Goal: Task Accomplishment & Management: Manage account settings

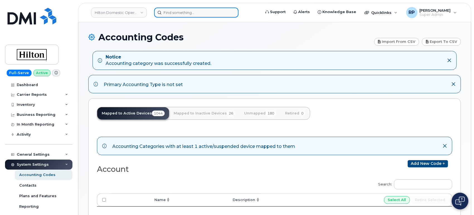
click at [189, 13] on input at bounding box center [196, 13] width 84 height 10
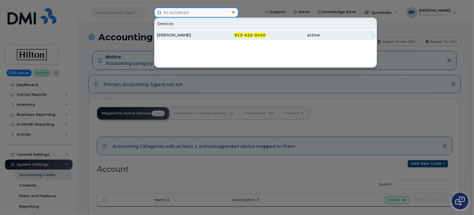
type input "9134250450"
click at [203, 35] on div "[PERSON_NAME]" at bounding box center [184, 35] width 54 height 6
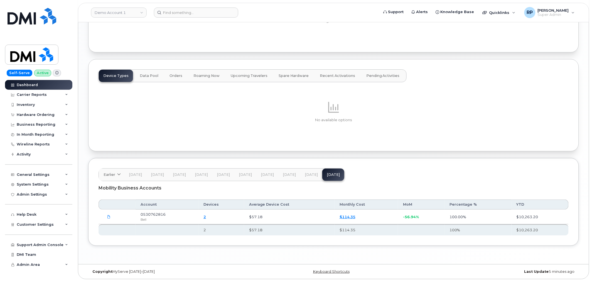
scroll to position [691, 0]
click at [248, 174] on span "May 23" at bounding box center [245, 174] width 13 height 4
click at [127, 11] on link "Demo Account 1" at bounding box center [119, 13] width 56 height 10
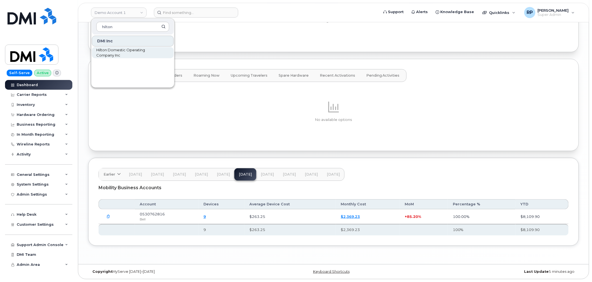
type input "hilton"
click at [109, 54] on span "Hilton Domestic Operating Company Inc" at bounding box center [128, 52] width 64 height 11
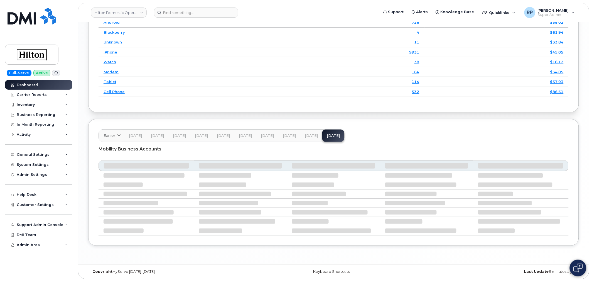
scroll to position [812, 0]
click at [283, 134] on span "May 25" at bounding box center [289, 135] width 13 height 4
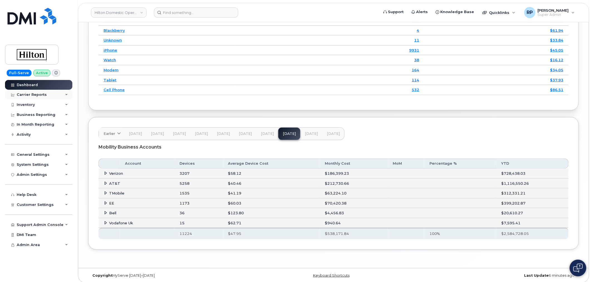
click at [39, 93] on div "Carrier Reports" at bounding box center [32, 94] width 30 height 4
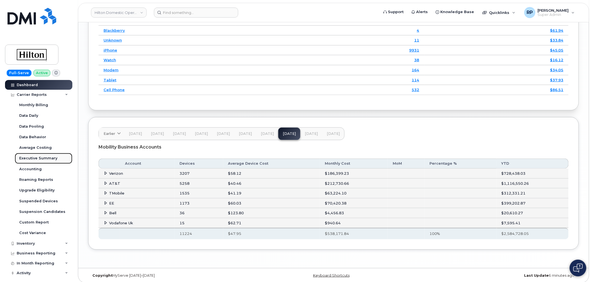
click at [43, 159] on div "Executive Summary" at bounding box center [38, 158] width 38 height 5
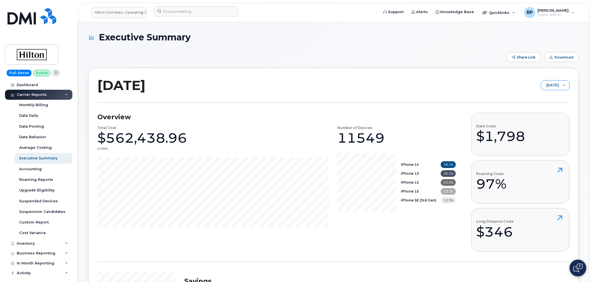
click at [550, 86] on span "July 2025" at bounding box center [550, 85] width 18 height 10
click at [547, 116] on span "May 2025" at bounding box center [548, 116] width 12 height 5
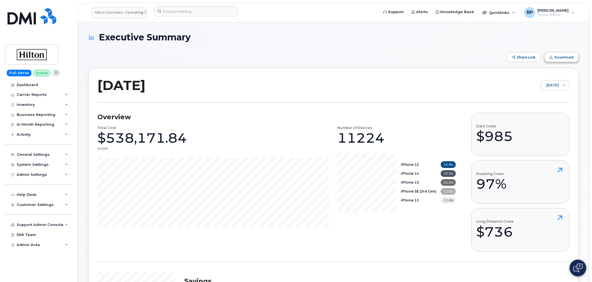
click at [561, 57] on span "Download" at bounding box center [564, 57] width 19 height 4
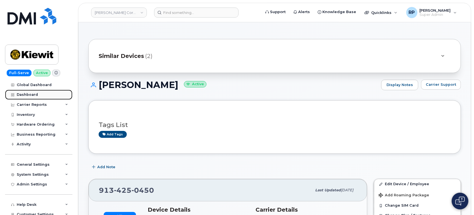
click at [32, 94] on div "Dashboard" at bounding box center [27, 94] width 21 height 4
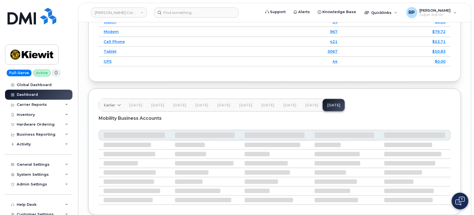
scroll to position [909, 0]
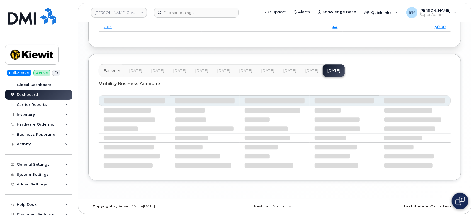
click at [281, 72] on button "Jun 25" at bounding box center [289, 70] width 22 height 12
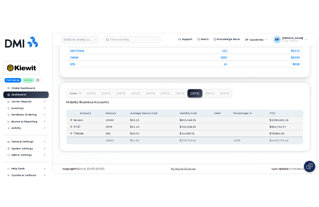
scroll to position [886, 0]
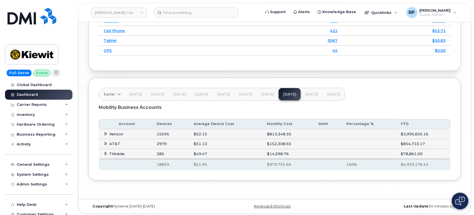
click at [106, 134] on span at bounding box center [106, 133] width 4 height 4
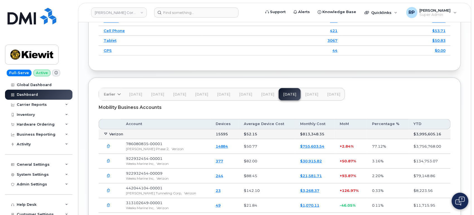
click at [111, 145] on button "button" at bounding box center [109, 146] width 10 height 10
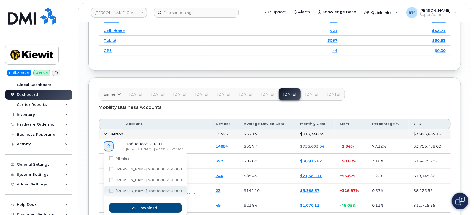
click at [111, 190] on span at bounding box center [111, 190] width 4 height 4
click at [105, 190] on input "Kiewit.786080835-00001....txt" at bounding box center [103, 191] width 3 height 3
checkbox input "true"
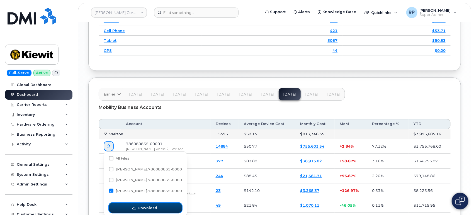
click at [134, 205] on span "button" at bounding box center [133, 207] width 5 height 5
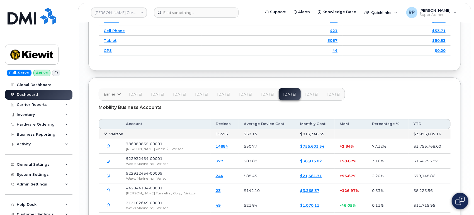
click at [109, 146] on icon "button" at bounding box center [109, 146] width 4 height 4
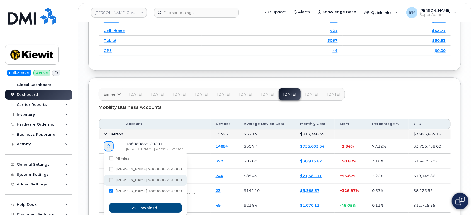
click at [129, 186] on div "Kiewit.786080835-00001....txt" at bounding box center [145, 191] width 83 height 11
checkbox input "true"
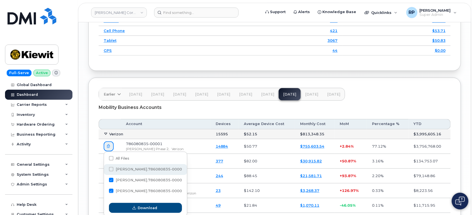
click at [113, 160] on span "Kiewit.786080835-00001....txt" at bounding box center [111, 158] width 4 height 4
checkbox input "true"
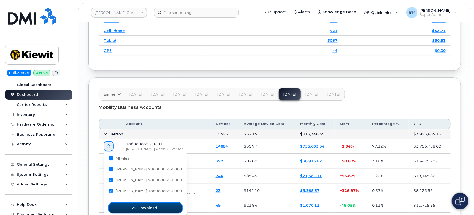
click at [146, 208] on span "Download" at bounding box center [147, 207] width 19 height 5
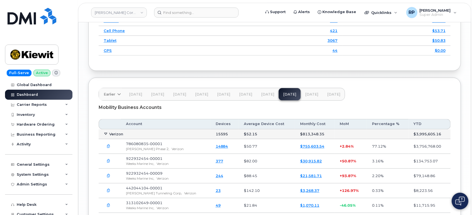
click at [108, 146] on icon "button" at bounding box center [109, 146] width 4 height 4
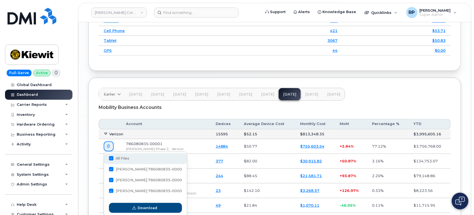
click at [111, 161] on div "All Files" at bounding box center [145, 158] width 83 height 11
checkbox input "false"
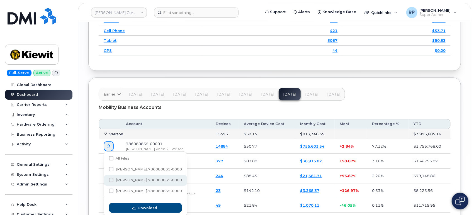
click at [112, 178] on span at bounding box center [111, 180] width 4 height 4
click at [105, 179] on input "Kiewit.786080835-00001....txt" at bounding box center [103, 180] width 3 height 3
checkbox input "true"
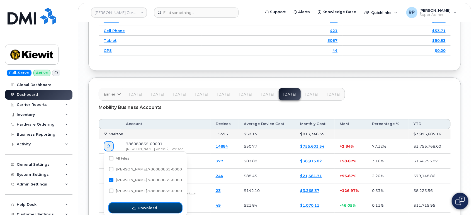
click at [138, 207] on span "Download" at bounding box center [147, 207] width 19 height 5
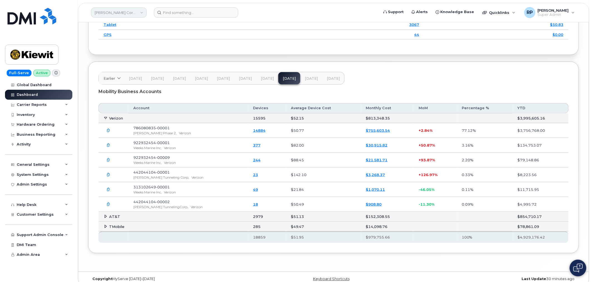
click at [121, 12] on link "[PERSON_NAME] Corporation" at bounding box center [119, 13] width 56 height 10
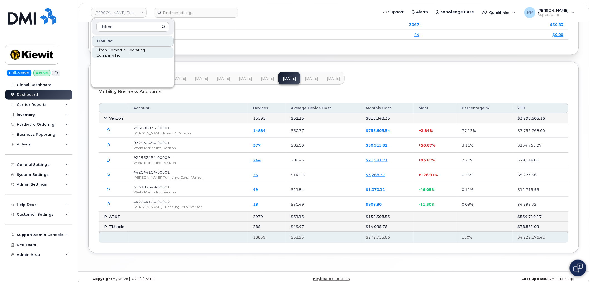
type input "hilton"
click at [111, 50] on span "Hilton Domestic Operating Company Inc" at bounding box center [128, 52] width 64 height 11
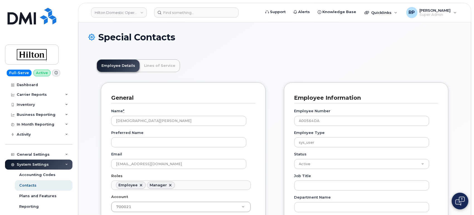
scroll to position [32, 0]
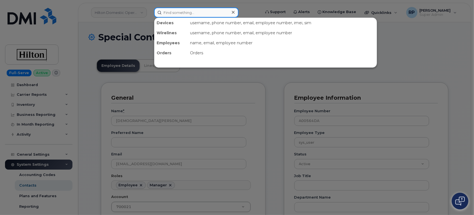
click at [174, 15] on input at bounding box center [196, 13] width 84 height 10
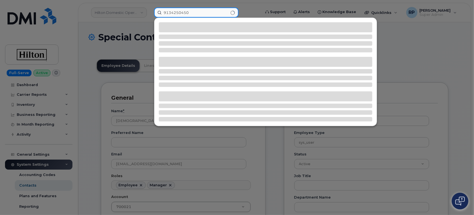
type input "9134250450"
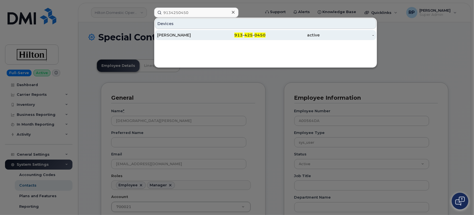
click at [187, 35] on div "CONSTANCE EASTMAN" at bounding box center [184, 35] width 54 height 6
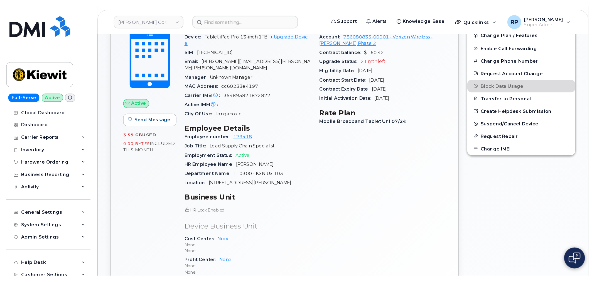
scroll to position [154, 0]
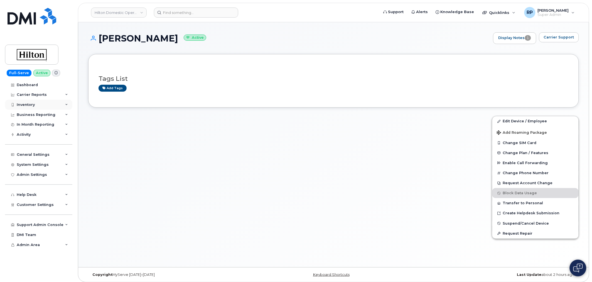
click at [33, 104] on div "Inventory" at bounding box center [26, 104] width 18 height 4
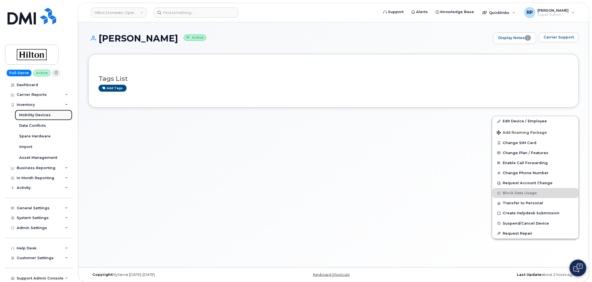
click at [36, 113] on div "Mobility Devices" at bounding box center [34, 114] width 31 height 5
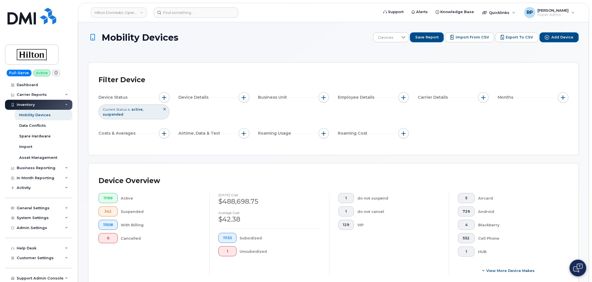
click at [155, 109] on div "Current Status is active suspended" at bounding box center [134, 111] width 71 height 14
click at [141, 109] on span "active" at bounding box center [137, 109] width 12 height 4
click at [168, 94] on button "button" at bounding box center [164, 97] width 11 height 11
click at [237, 126] on div at bounding box center [241, 125] width 11 height 10
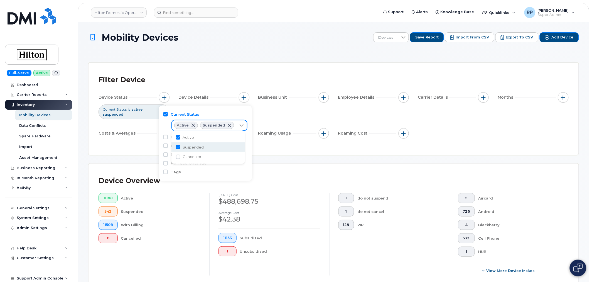
scroll to position [3, 22]
click at [178, 157] on input "Cancelled" at bounding box center [178, 156] width 4 height 4
checkbox input "true"
click at [310, 120] on div "Device Status Current Status is active suspended cancelled Device Details Busin…" at bounding box center [334, 116] width 470 height 48
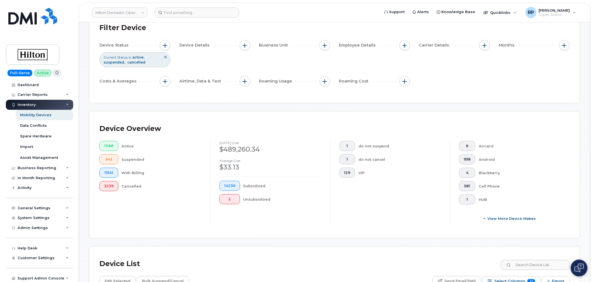
scroll to position [154, 0]
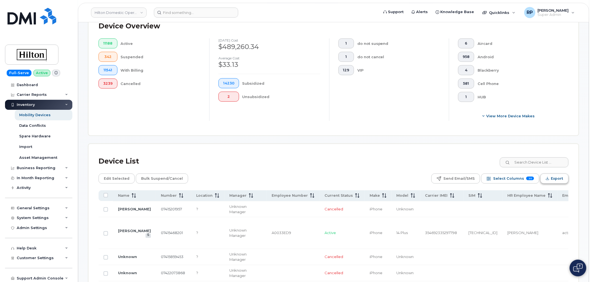
click at [548, 178] on icon "Export" at bounding box center [548, 178] width 4 height 4
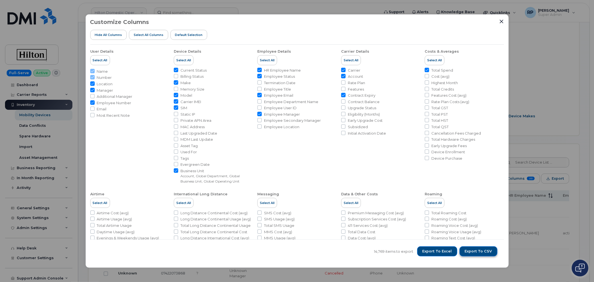
click at [481, 250] on span "Export to CSV" at bounding box center [478, 251] width 27 height 5
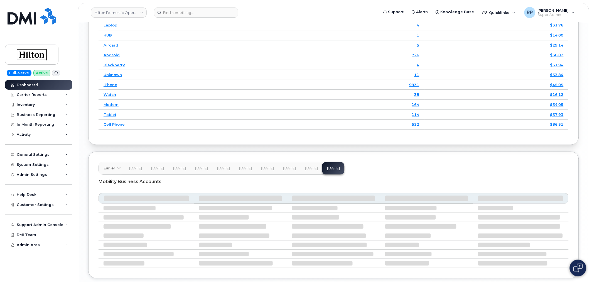
scroll to position [812, 0]
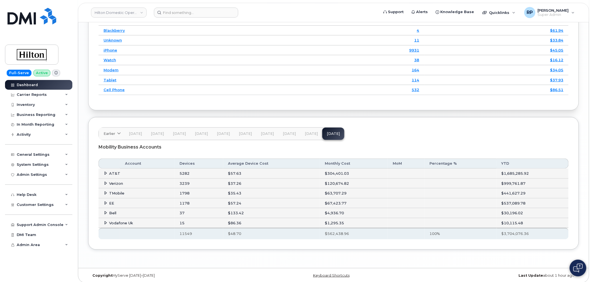
click at [105, 187] on td "Verizon" at bounding box center [137, 183] width 76 height 10
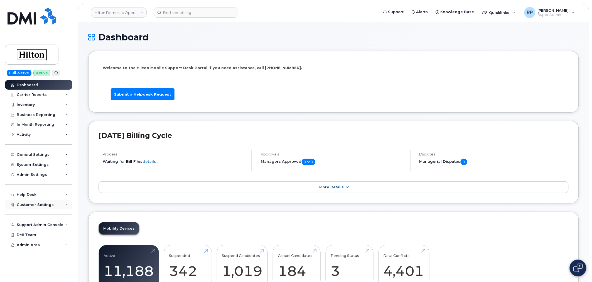
click at [47, 206] on span "Customer Settings" at bounding box center [35, 204] width 37 height 4
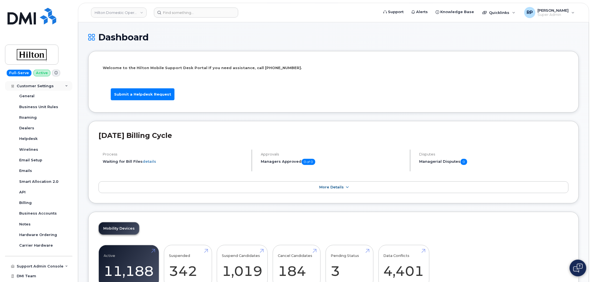
scroll to position [124, 0]
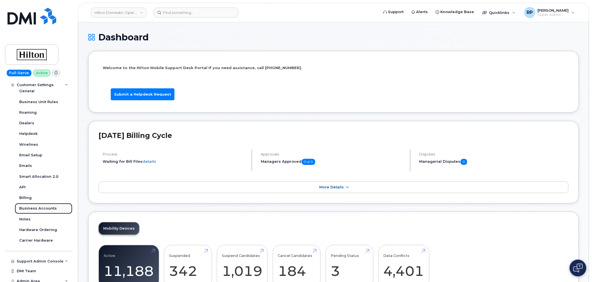
click at [47, 206] on div "Business Accounts" at bounding box center [38, 208] width 38 height 5
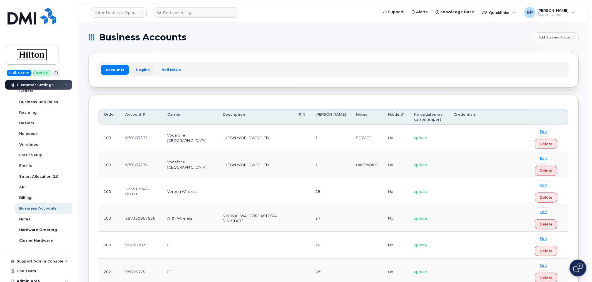
click at [140, 71] on link "Logins" at bounding box center [142, 70] width 23 height 10
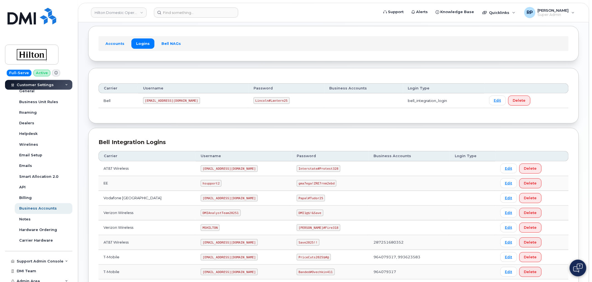
scroll to position [72, 0]
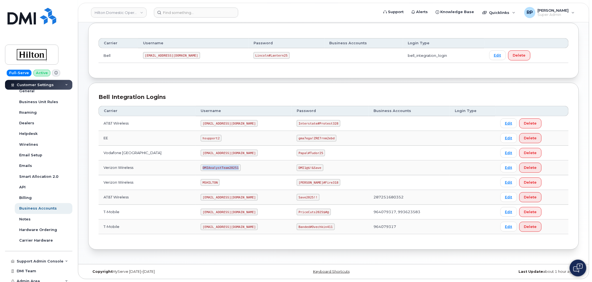
drag, startPoint x: 192, startPoint y: 168, endPoint x: 229, endPoint y: 166, distance: 37.1
click at [229, 166] on td "DMIAnalystTeam20251" at bounding box center [244, 167] width 96 height 15
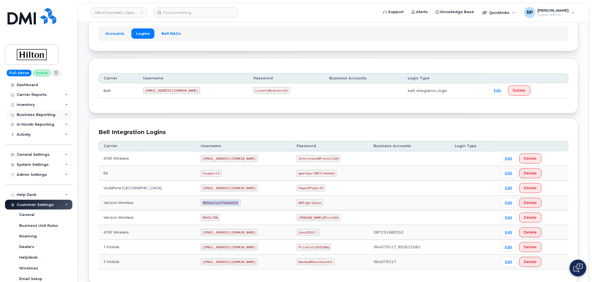
scroll to position [0, 0]
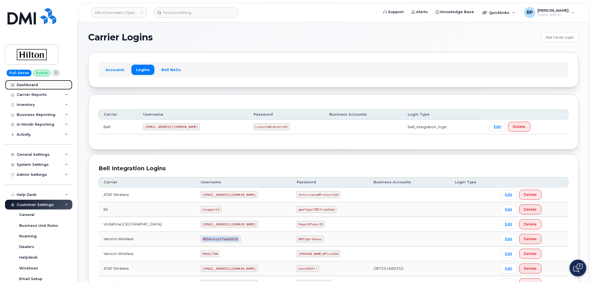
click at [30, 85] on div "Dashboard" at bounding box center [27, 85] width 21 height 4
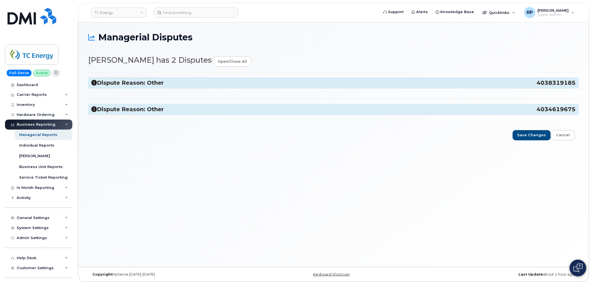
click at [93, 82] on icon at bounding box center [94, 83] width 6 height 6
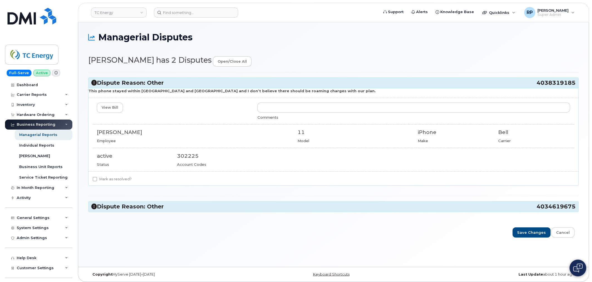
click at [94, 203] on icon at bounding box center [94, 206] width 6 height 6
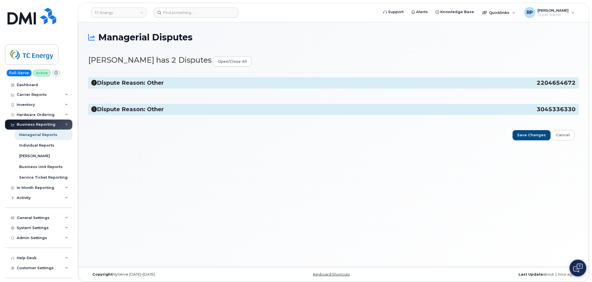
click at [93, 84] on icon at bounding box center [94, 83] width 6 height 6
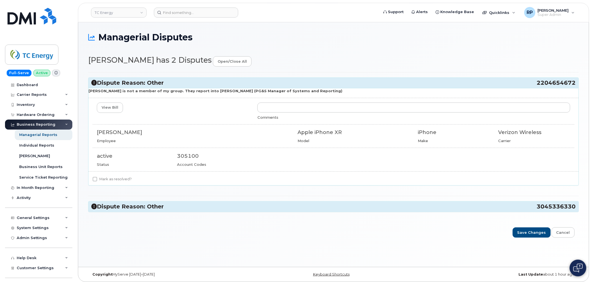
click at [95, 203] on icon at bounding box center [94, 206] width 6 height 6
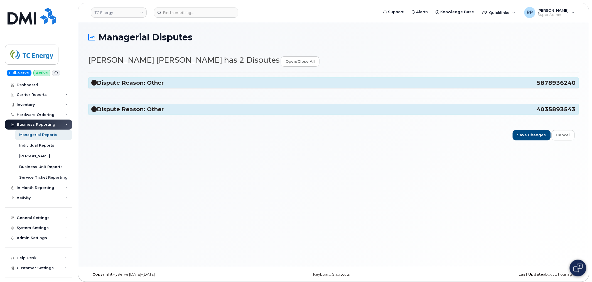
click at [95, 84] on icon at bounding box center [94, 83] width 6 height 6
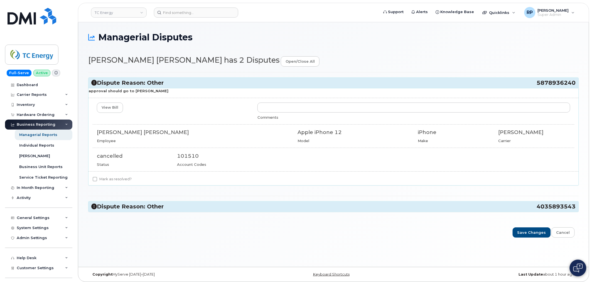
click at [93, 207] on icon at bounding box center [94, 206] width 6 height 6
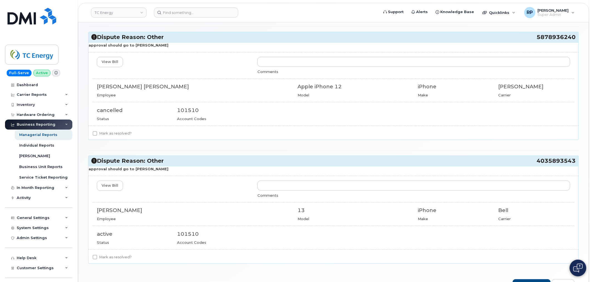
scroll to position [62, 0]
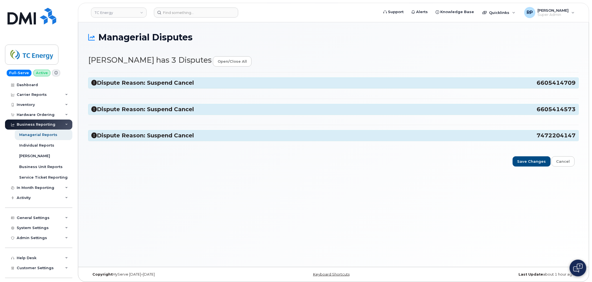
click at [92, 82] on icon at bounding box center [94, 83] width 6 height 6
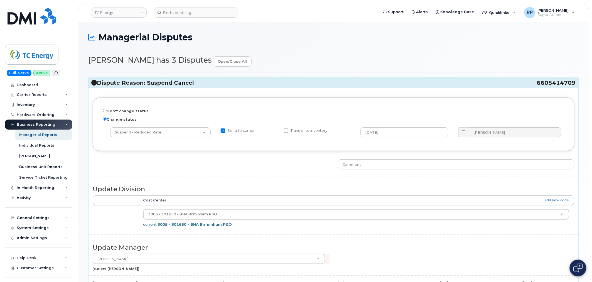
click at [92, 83] on icon at bounding box center [94, 83] width 6 height 6
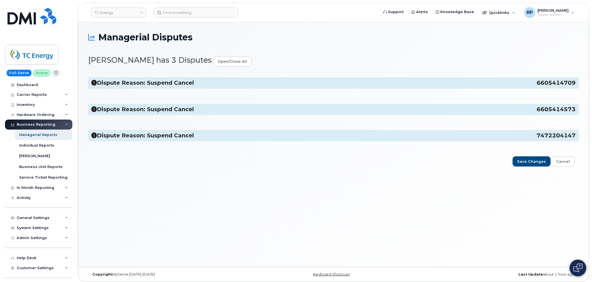
click at [94, 109] on icon at bounding box center [94, 109] width 6 height 6
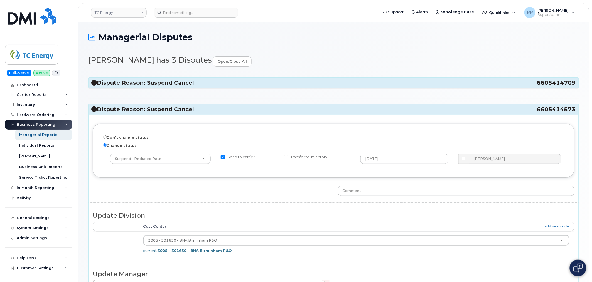
click at [94, 109] on icon at bounding box center [94, 109] width 6 height 6
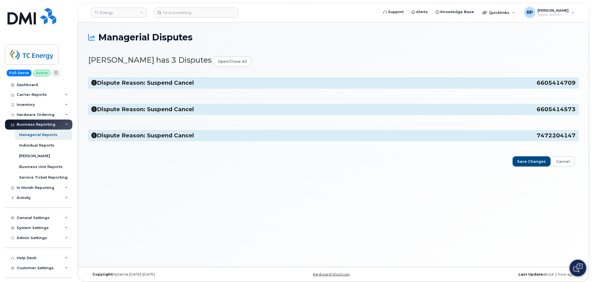
click at [93, 132] on h3 "Dispute Reason: Suspend Cancel 7472204147" at bounding box center [333, 136] width 485 height 8
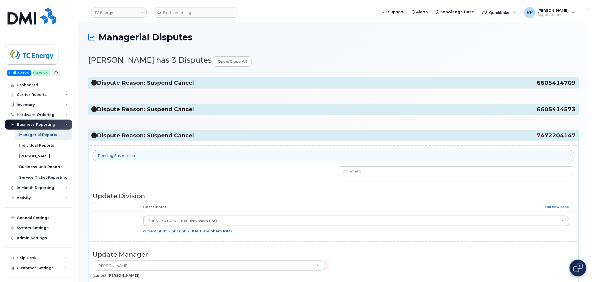
click at [93, 132] on h3 "Dispute Reason: Suspend Cancel 7472204147" at bounding box center [333, 136] width 485 height 8
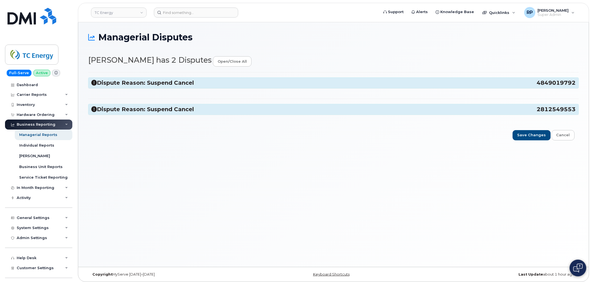
click at [92, 84] on icon at bounding box center [94, 83] width 6 height 6
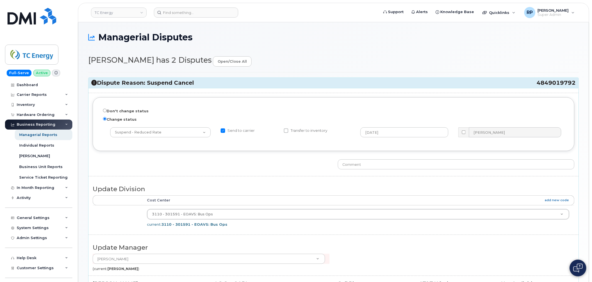
click at [92, 84] on icon at bounding box center [94, 83] width 6 height 6
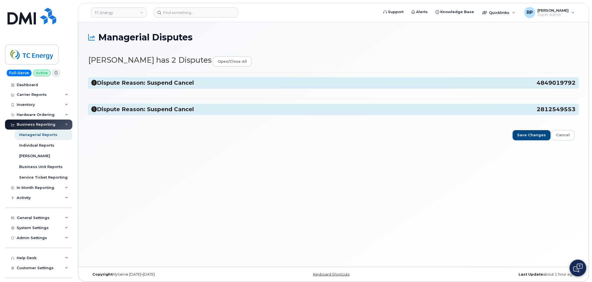
click at [95, 110] on icon at bounding box center [94, 109] width 6 height 6
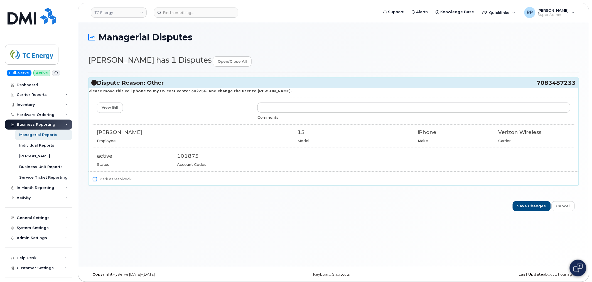
click at [96, 180] on input "Mark as resolved?" at bounding box center [95, 179] width 4 height 4
checkbox input "true"
click at [541, 207] on input "Save Changes" at bounding box center [532, 206] width 38 height 10
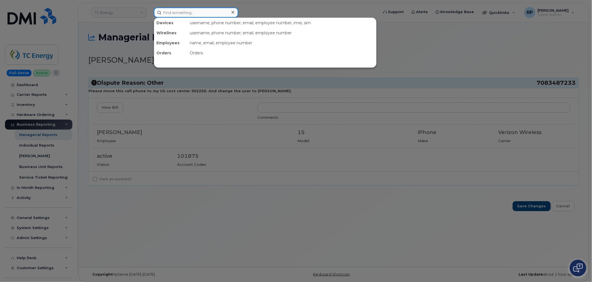
click at [205, 14] on input at bounding box center [196, 13] width 84 height 10
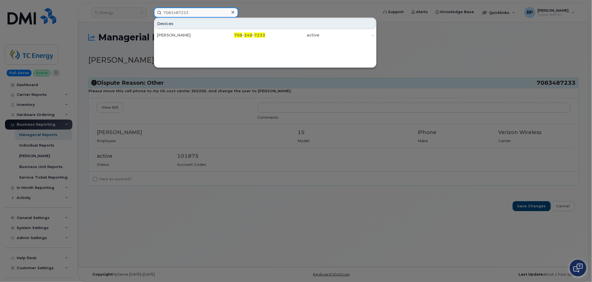
type input "7083487233"
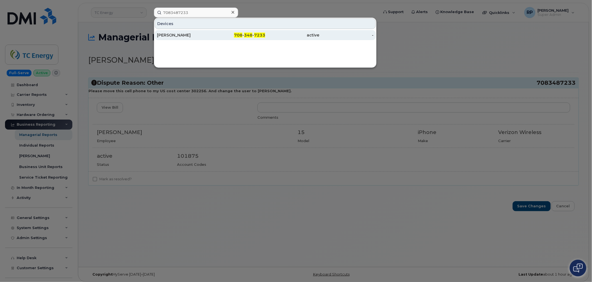
click at [206, 30] on link "Kaili Kasper 708 - 348 - 7233 active -" at bounding box center [265, 35] width 221 height 10
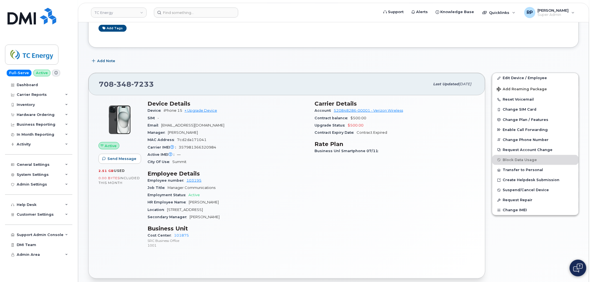
scroll to position [124, 0]
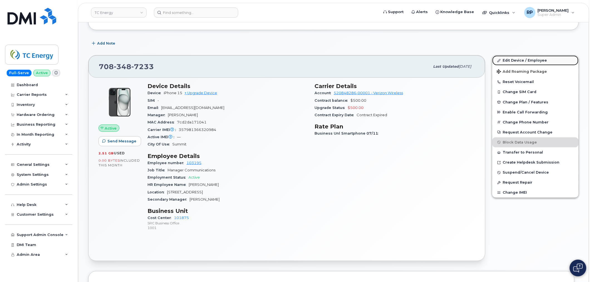
click at [519, 60] on link "Edit Device / Employee" at bounding box center [535, 60] width 86 height 10
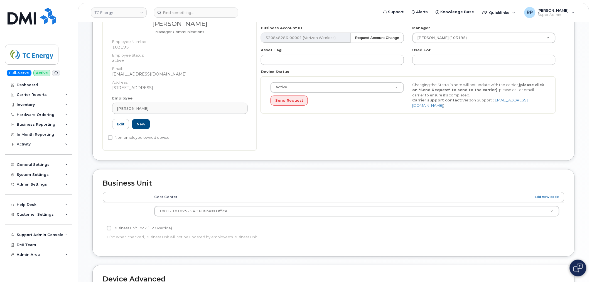
scroll to position [93, 0]
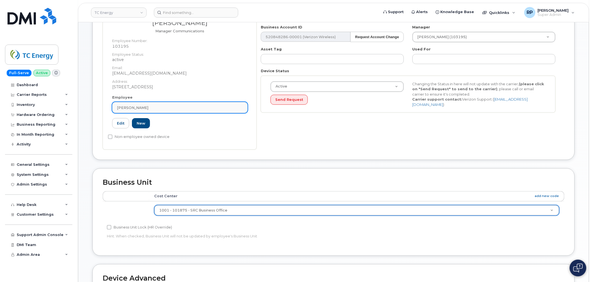
click at [168, 107] on div "[PERSON_NAME]" at bounding box center [180, 107] width 126 height 5
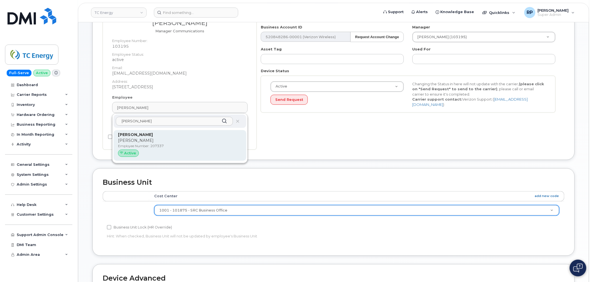
type input "ashley kl"
click at [168, 136] on p "[PERSON_NAME]" at bounding box center [180, 135] width 124 height 6
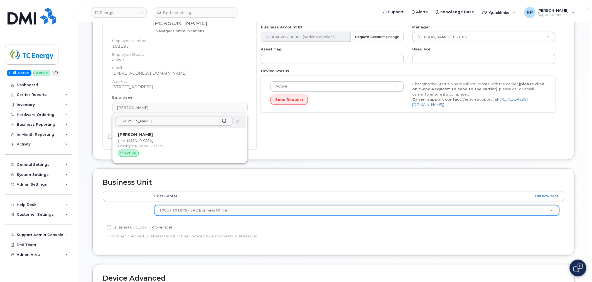
type input "207337"
type input "[PERSON_NAME]"
type input "[PERSON_NAME][EMAIL_ADDRESS][DOMAIN_NAME]"
type input "4120106"
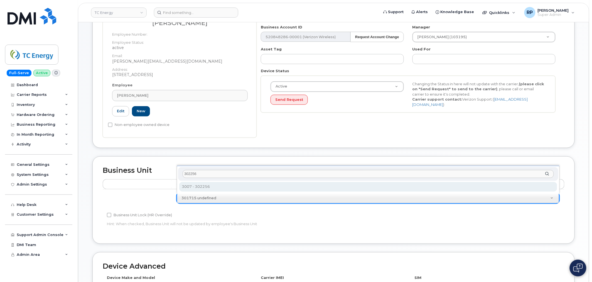
type input "302256"
type input "35004597"
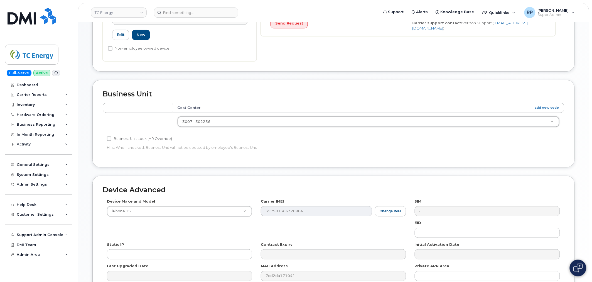
scroll to position [229, 0]
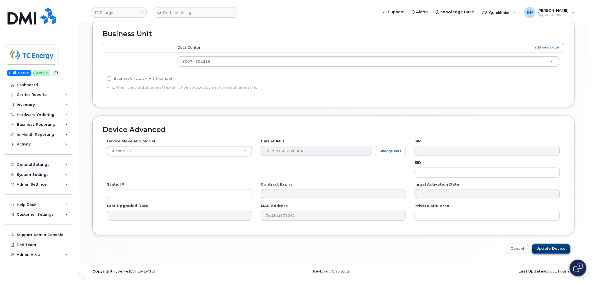
click at [555, 251] on input "Update Device" at bounding box center [551, 249] width 39 height 10
type input "Saving..."
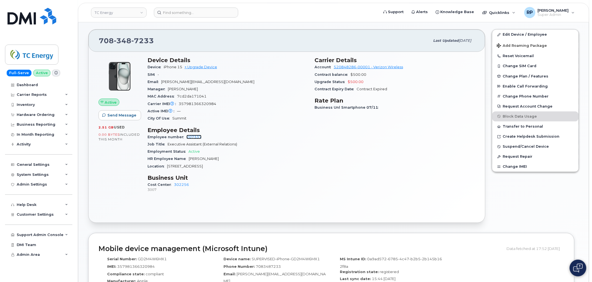
scroll to position [62, 0]
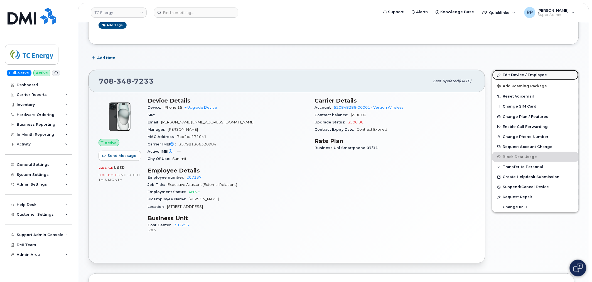
click at [514, 73] on link "Edit Device / Employee" at bounding box center [535, 75] width 86 height 10
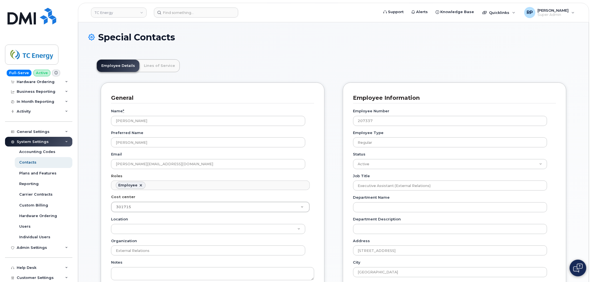
scroll to position [73, 0]
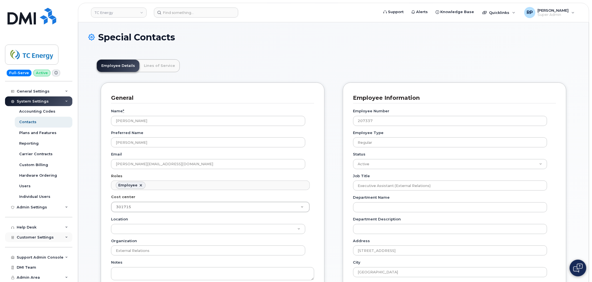
click at [42, 240] on div "Customer Settings" at bounding box center [38, 237] width 67 height 10
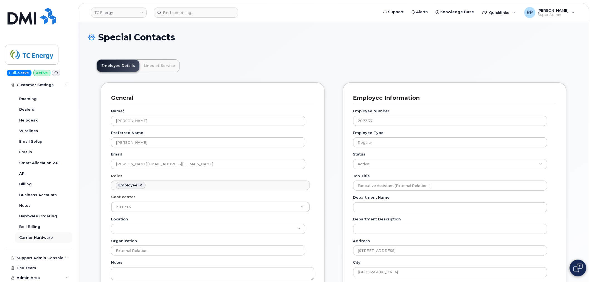
scroll to position [244, 0]
click at [38, 196] on div "Business Accounts" at bounding box center [38, 194] width 38 height 5
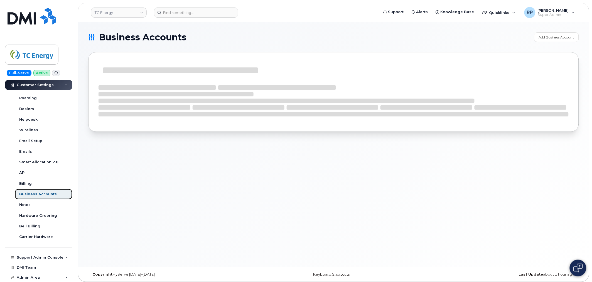
scroll to position [148, 0]
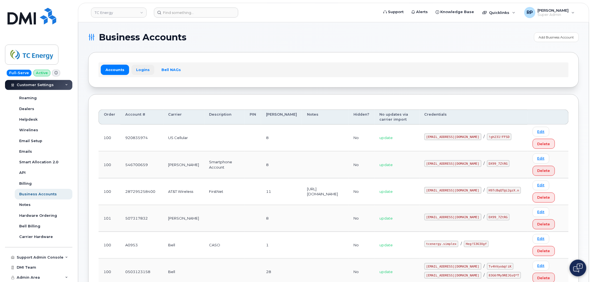
click at [136, 71] on link "Logins" at bounding box center [142, 70] width 23 height 10
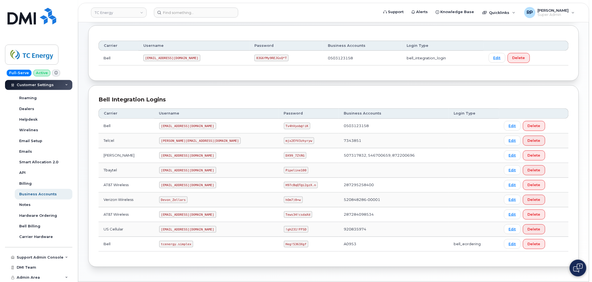
scroll to position [87, 0]
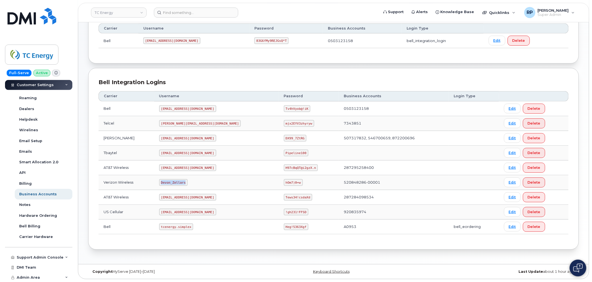
drag, startPoint x: 163, startPoint y: 184, endPoint x: 192, endPoint y: 183, distance: 29.0
click at [192, 183] on td "Devon_Zellars" at bounding box center [216, 182] width 125 height 15
copy code "Devon_Zellars"
drag, startPoint x: 265, startPoint y: 183, endPoint x: 280, endPoint y: 183, distance: 14.8
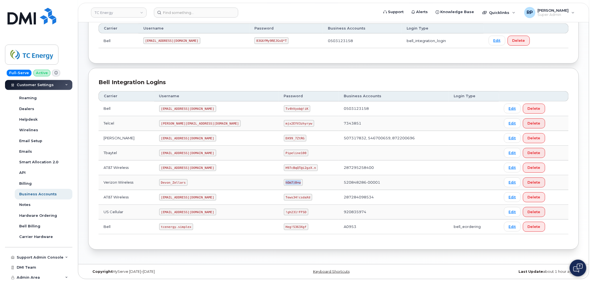
click at [284, 183] on code "hOm7)0=w" at bounding box center [293, 182] width 19 height 7
copy code "hOm7)0=w"
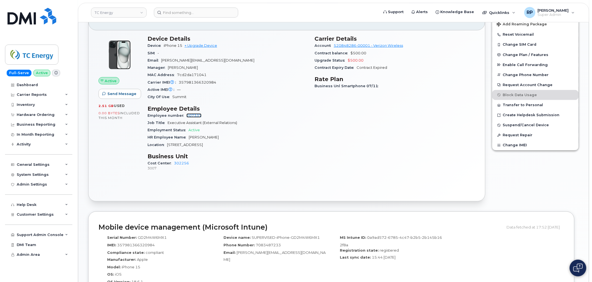
scroll to position [31, 0]
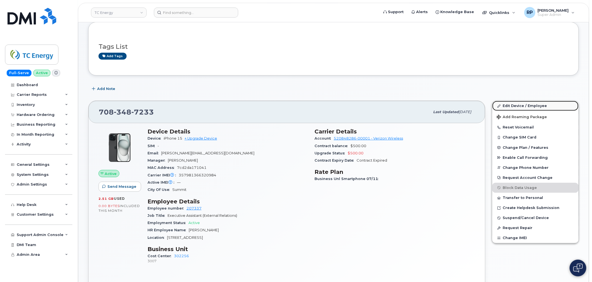
click at [519, 104] on link "Edit Device / Employee" at bounding box center [535, 106] width 86 height 10
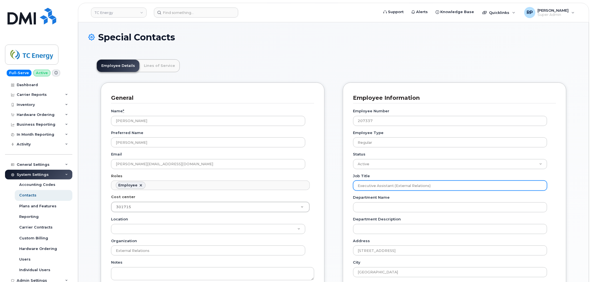
scroll to position [17, 0]
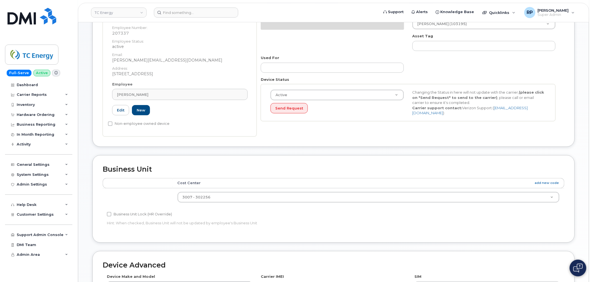
scroll to position [124, 0]
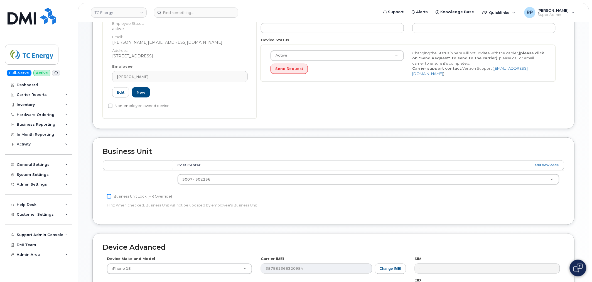
click at [107, 198] on input "Business Unit Lock (HR Override)" at bounding box center [109, 196] width 4 height 4
checkbox input "true"
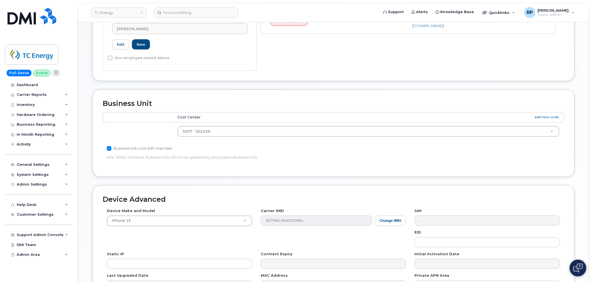
scroll to position [241, 0]
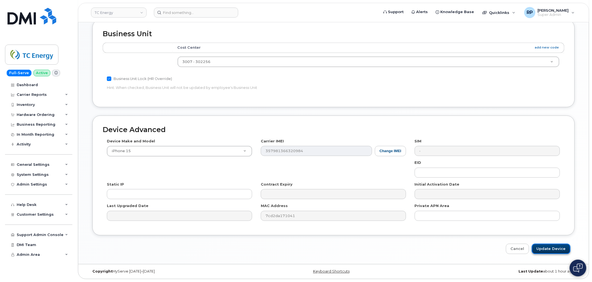
click at [545, 248] on input "Update Device" at bounding box center [551, 249] width 39 height 10
type input "Saving..."
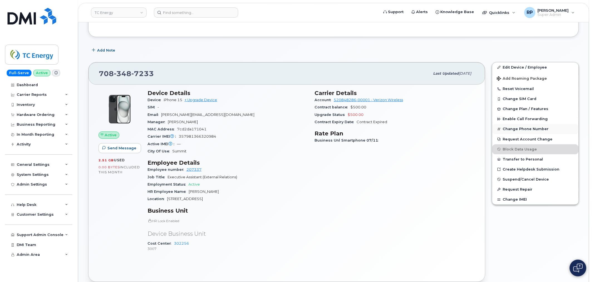
scroll to position [93, 0]
